Goal: Transaction & Acquisition: Purchase product/service

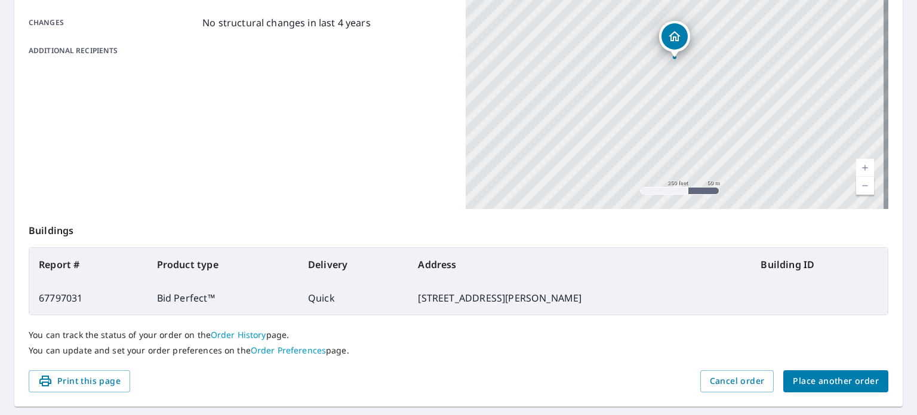
scroll to position [287, 0]
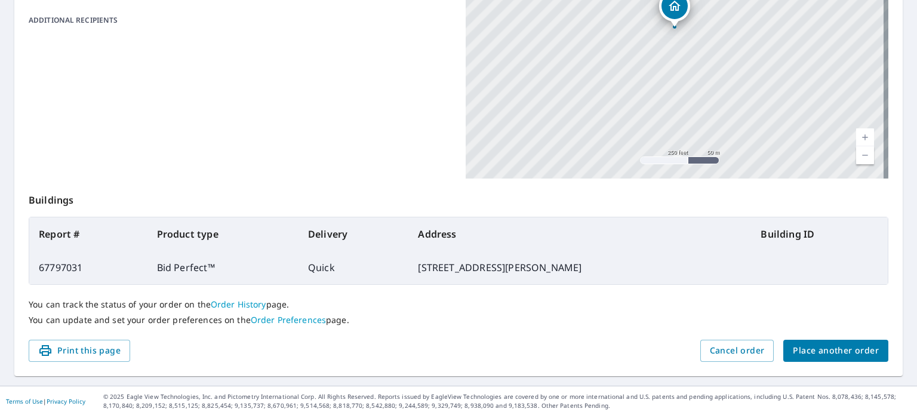
click at [294, 320] on link "Order Preferences" at bounding box center [288, 319] width 75 height 11
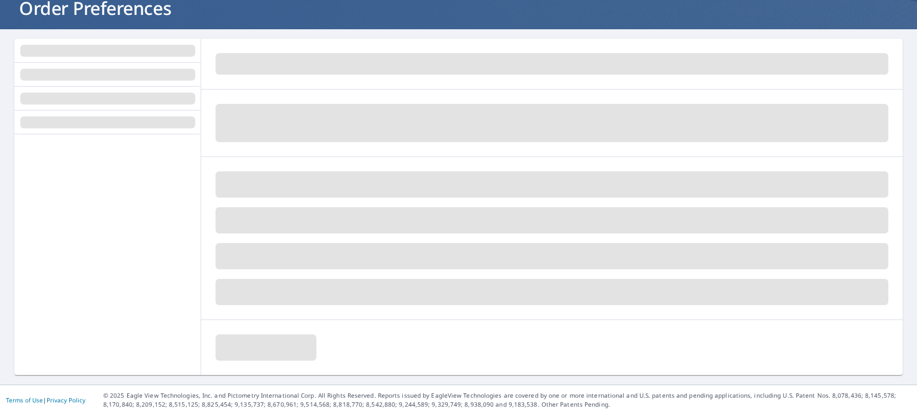
scroll to position [81, 0]
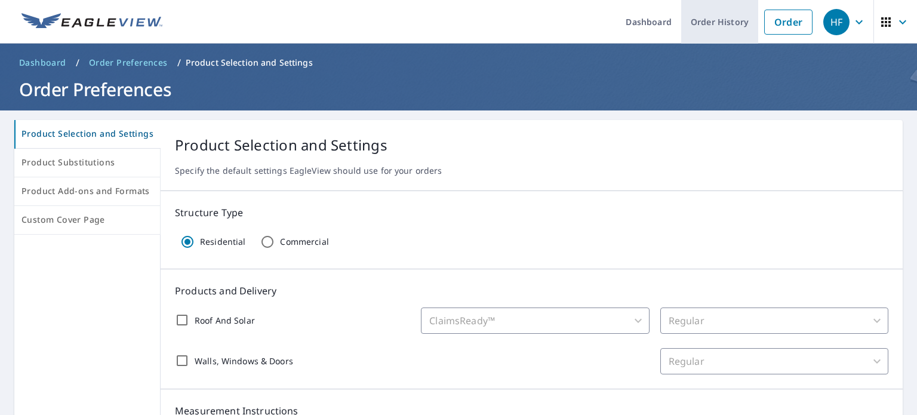
click at [711, 15] on link "Order History" at bounding box center [719, 22] width 77 height 44
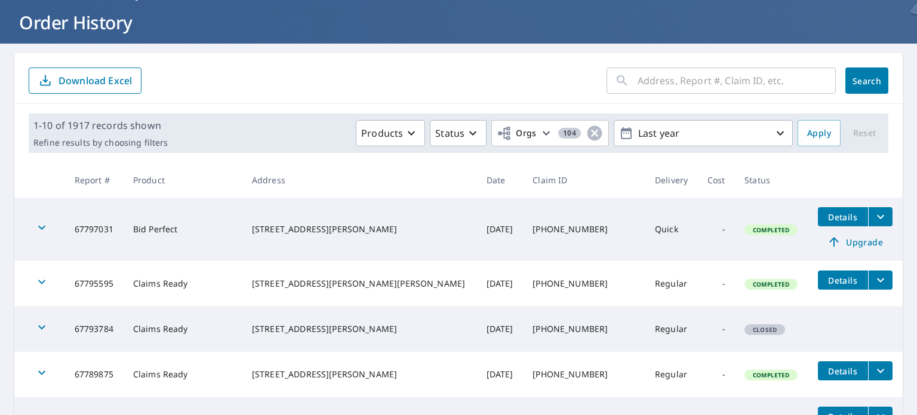
scroll to position [69, 0]
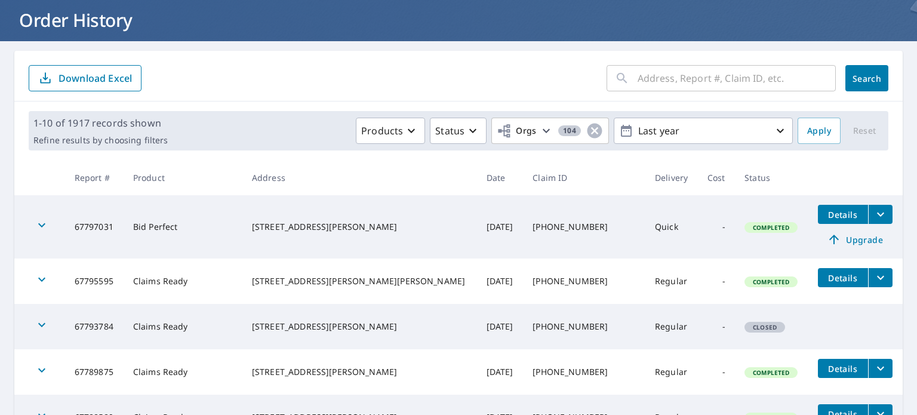
click at [836, 239] on span "Upgrade" at bounding box center [855, 239] width 60 height 14
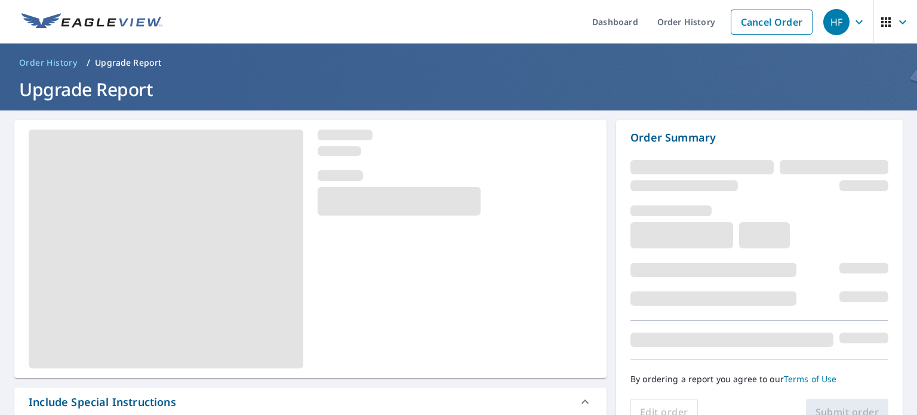
click at [856, 23] on icon "button" at bounding box center [859, 22] width 7 height 4
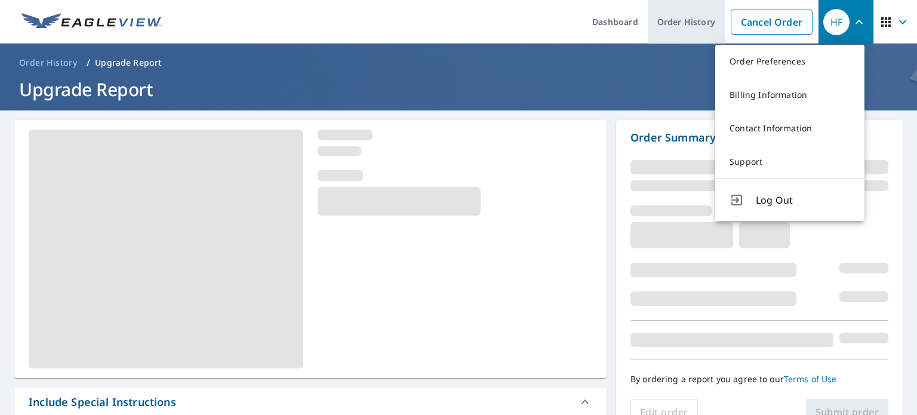
click at [682, 23] on link "Order History" at bounding box center [686, 22] width 77 height 44
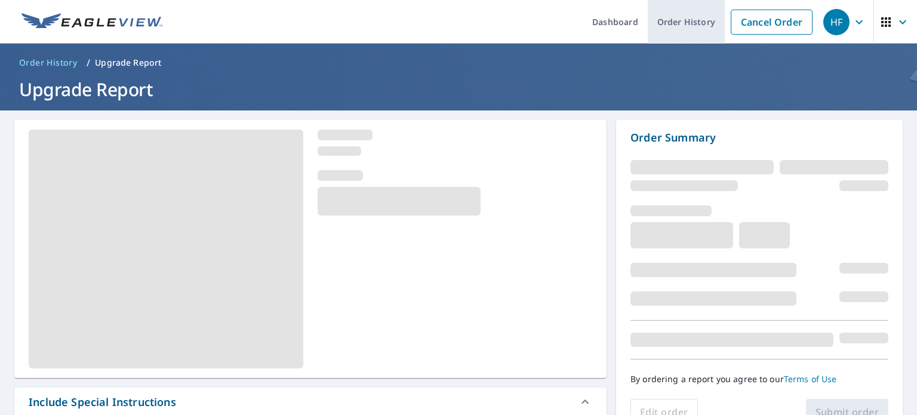
click at [682, 23] on link "Order History" at bounding box center [686, 22] width 77 height 44
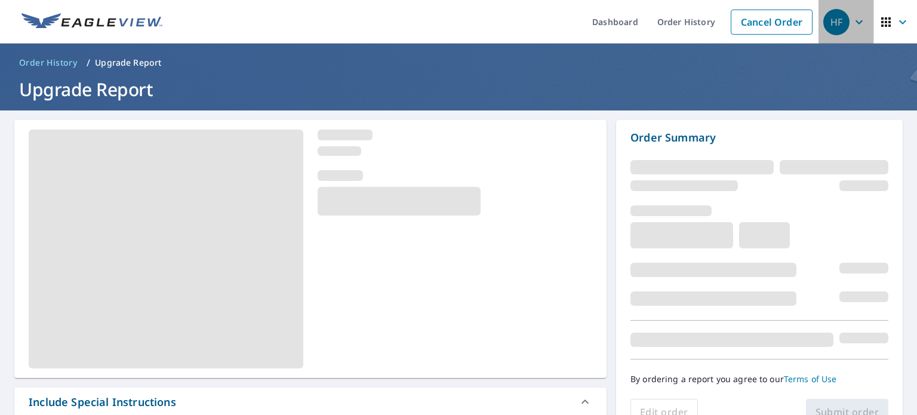
click at [852, 23] on icon "button" at bounding box center [859, 22] width 14 height 14
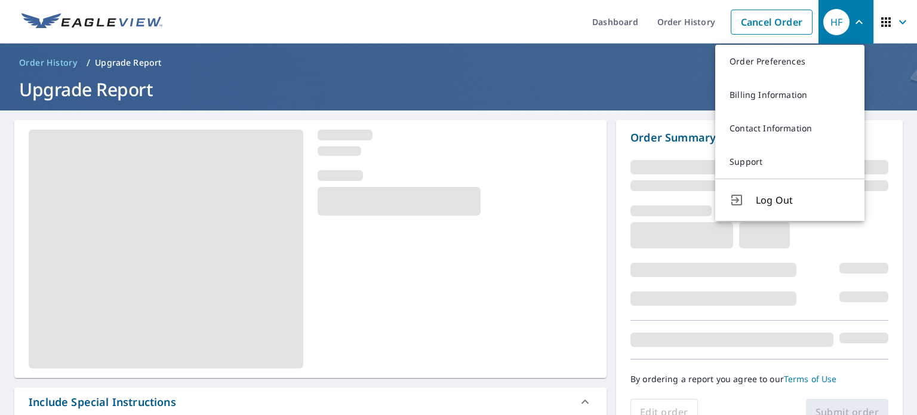
click at [852, 23] on icon "button" at bounding box center [859, 22] width 14 height 14
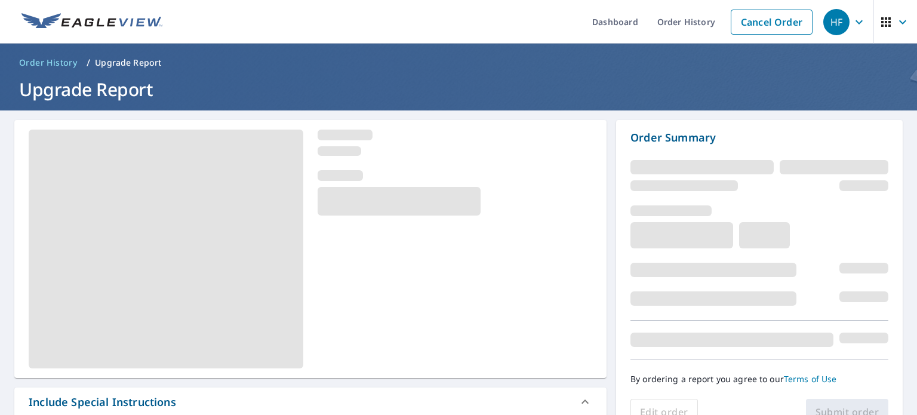
click at [896, 25] on icon "button" at bounding box center [903, 22] width 14 height 14
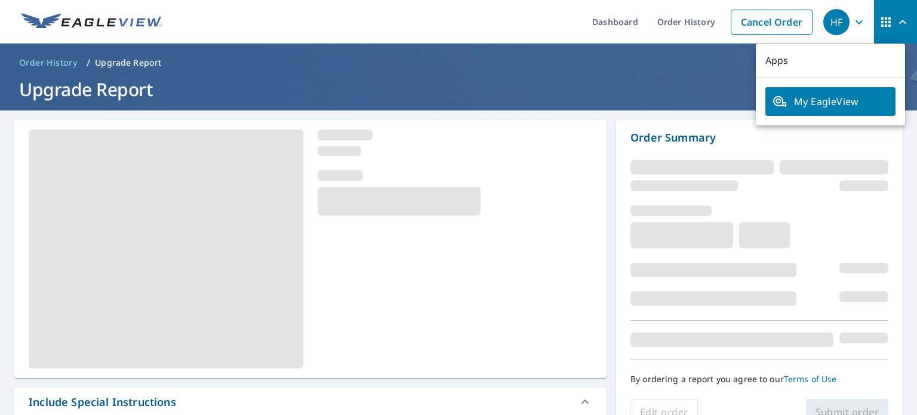
click at [896, 25] on icon "button" at bounding box center [903, 22] width 14 height 14
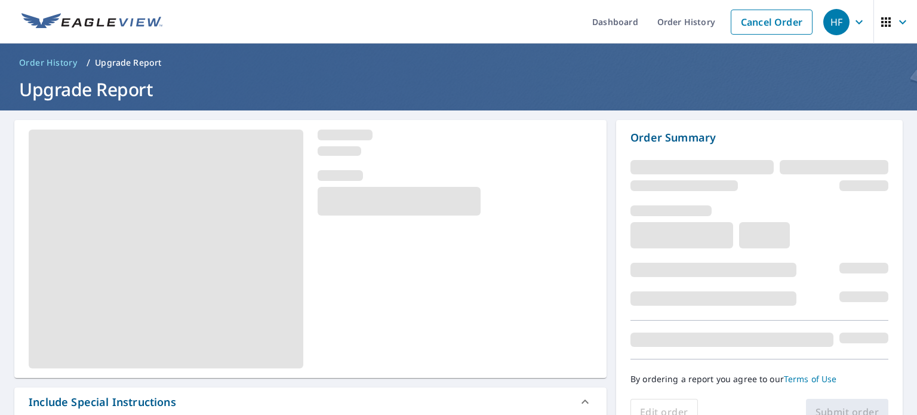
click at [128, 60] on p "Upgrade Report" at bounding box center [128, 63] width 66 height 12
click at [119, 61] on p "Upgrade Report" at bounding box center [128, 63] width 66 height 12
click at [45, 64] on span "Order History" at bounding box center [48, 63] width 58 height 12
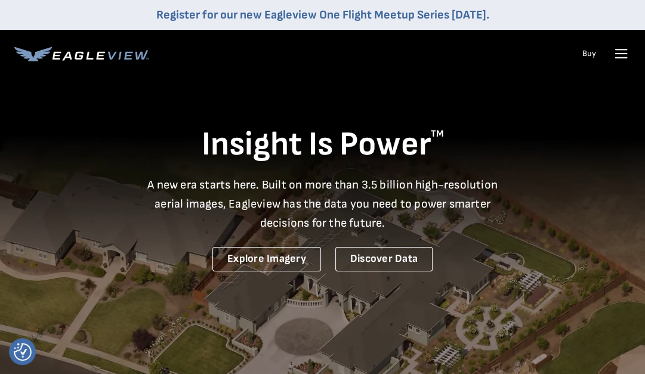
click at [625, 51] on icon at bounding box center [621, 53] width 19 height 19
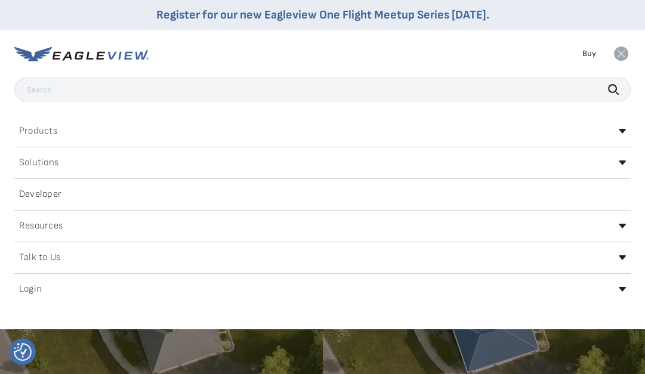
click at [625, 51] on icon at bounding box center [621, 54] width 14 height 14
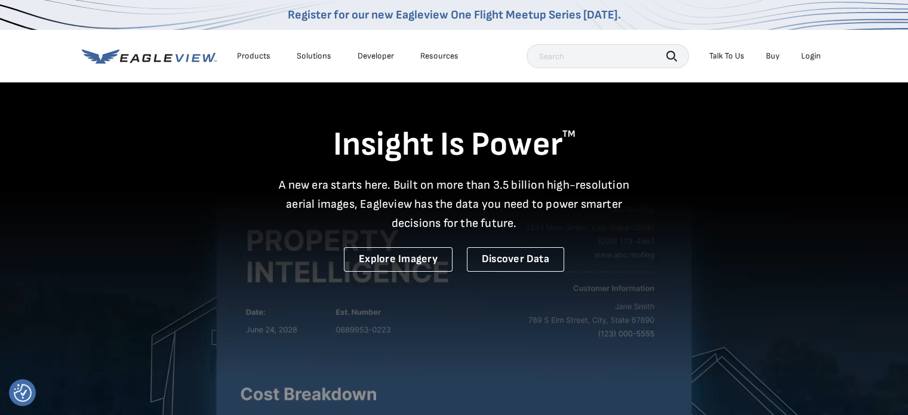
click at [645, 56] on div "Login" at bounding box center [811, 56] width 20 height 11
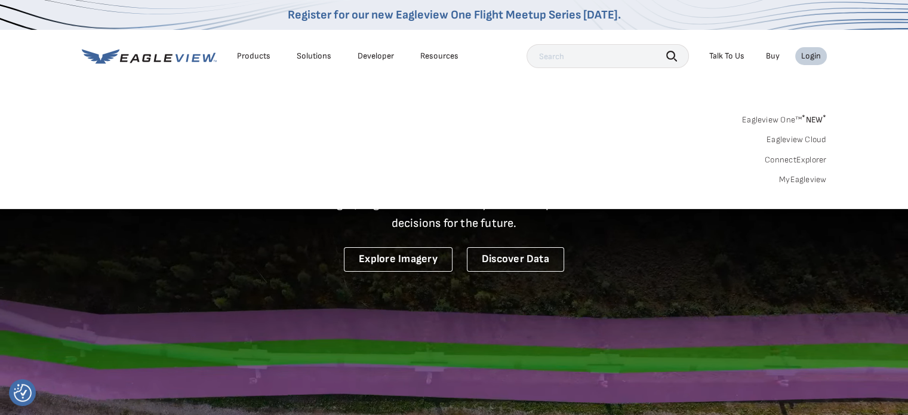
click at [645, 56] on div "Login" at bounding box center [811, 56] width 20 height 11
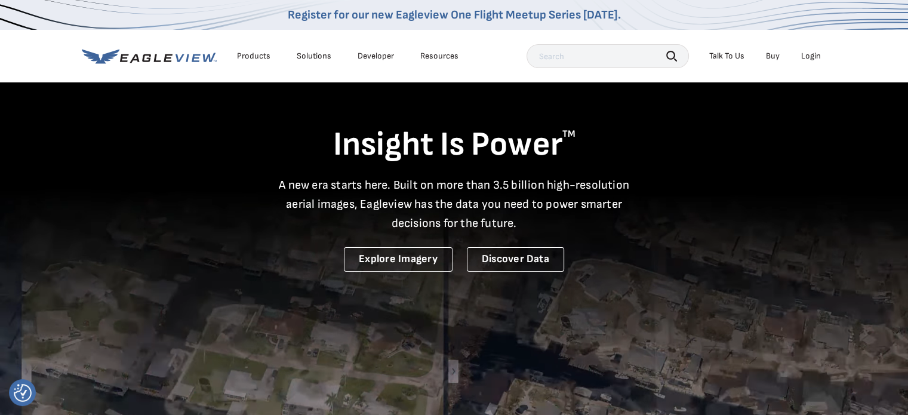
click at [645, 56] on div "Login" at bounding box center [811, 56] width 20 height 11
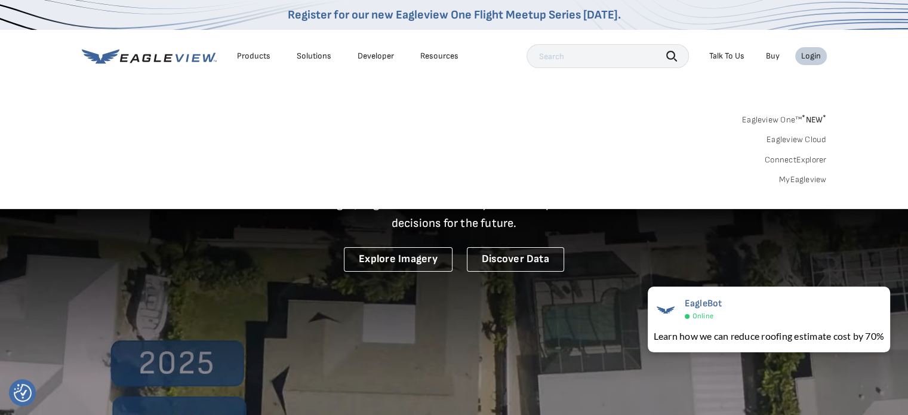
click at [645, 178] on link "MyEagleview" at bounding box center [803, 179] width 48 height 11
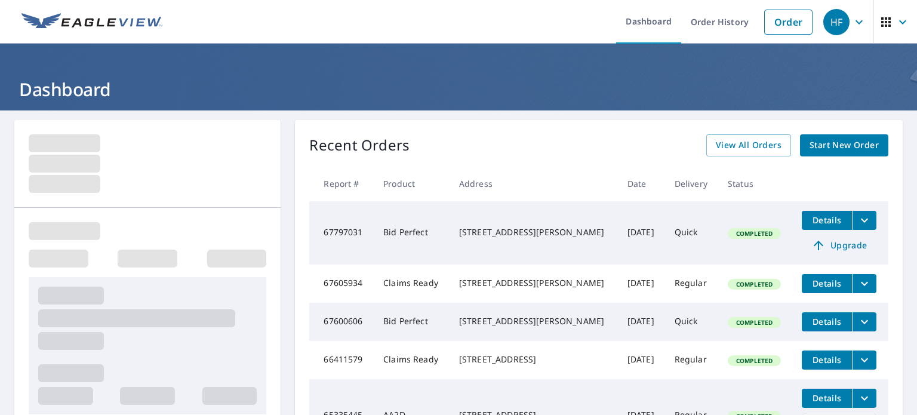
click at [827, 243] on span "Upgrade" at bounding box center [839, 245] width 60 height 14
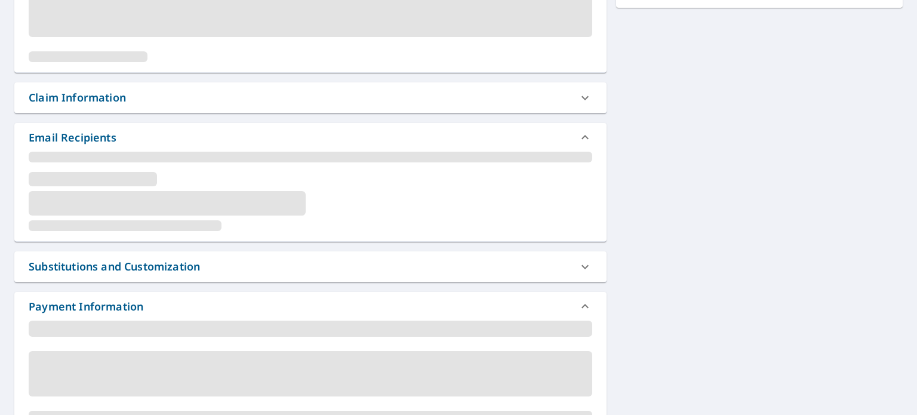
scroll to position [432, 0]
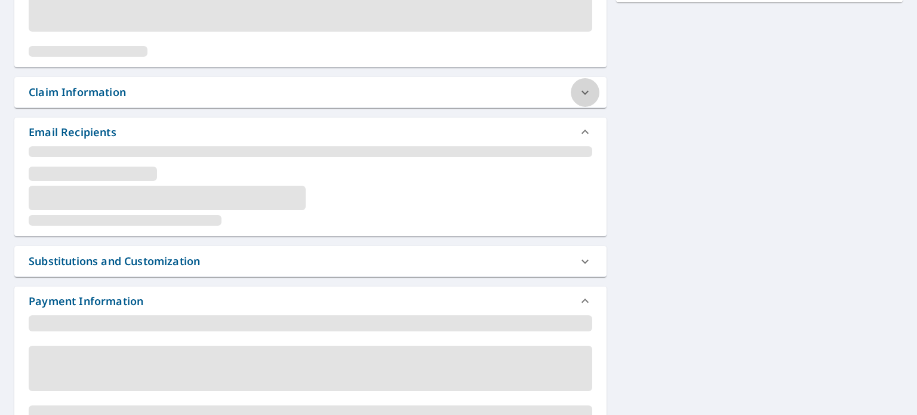
click at [580, 90] on icon at bounding box center [585, 92] width 14 height 14
click at [580, 130] on icon at bounding box center [585, 132] width 14 height 14
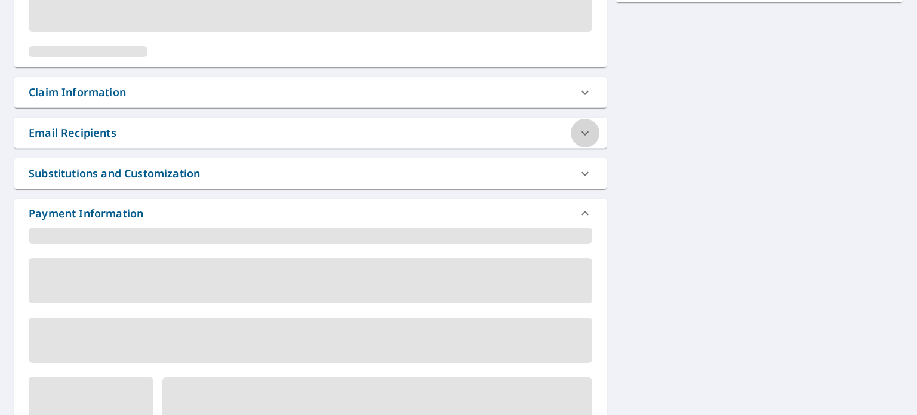
click at [580, 130] on icon at bounding box center [585, 133] width 14 height 14
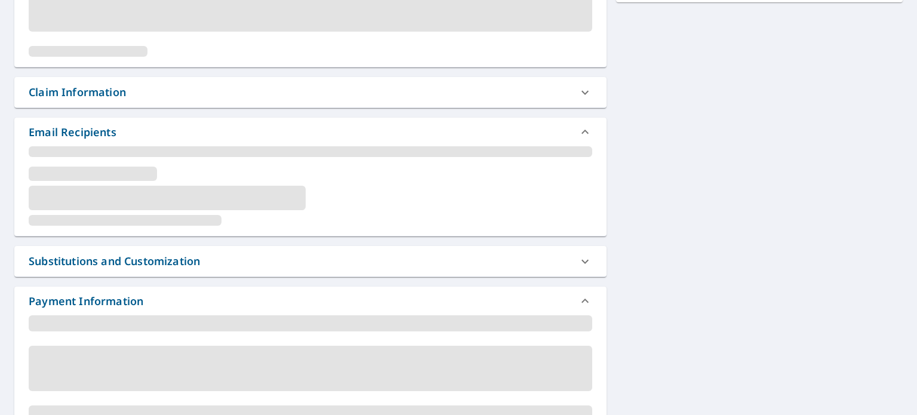
click at [581, 262] on icon at bounding box center [585, 261] width 14 height 14
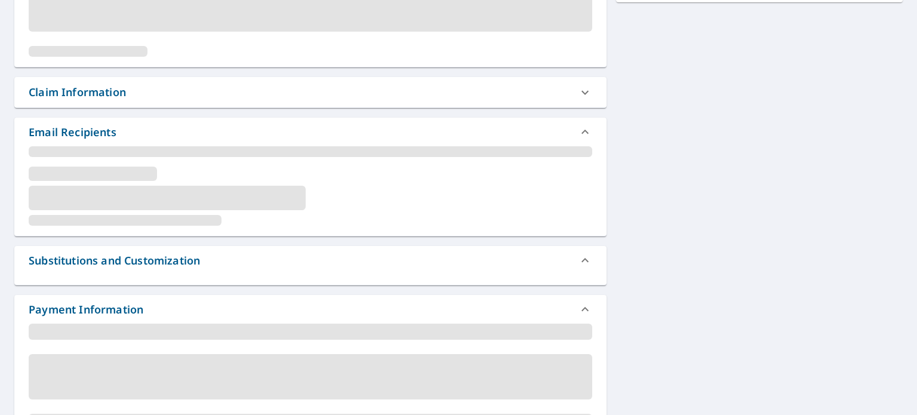
click at [581, 262] on icon at bounding box center [585, 260] width 14 height 14
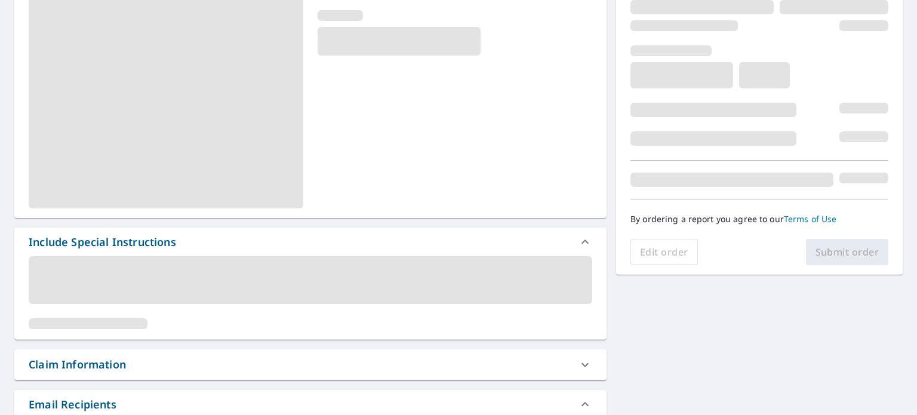
scroll to position [0, 0]
